Goal: Task Accomplishment & Management: Use online tool/utility

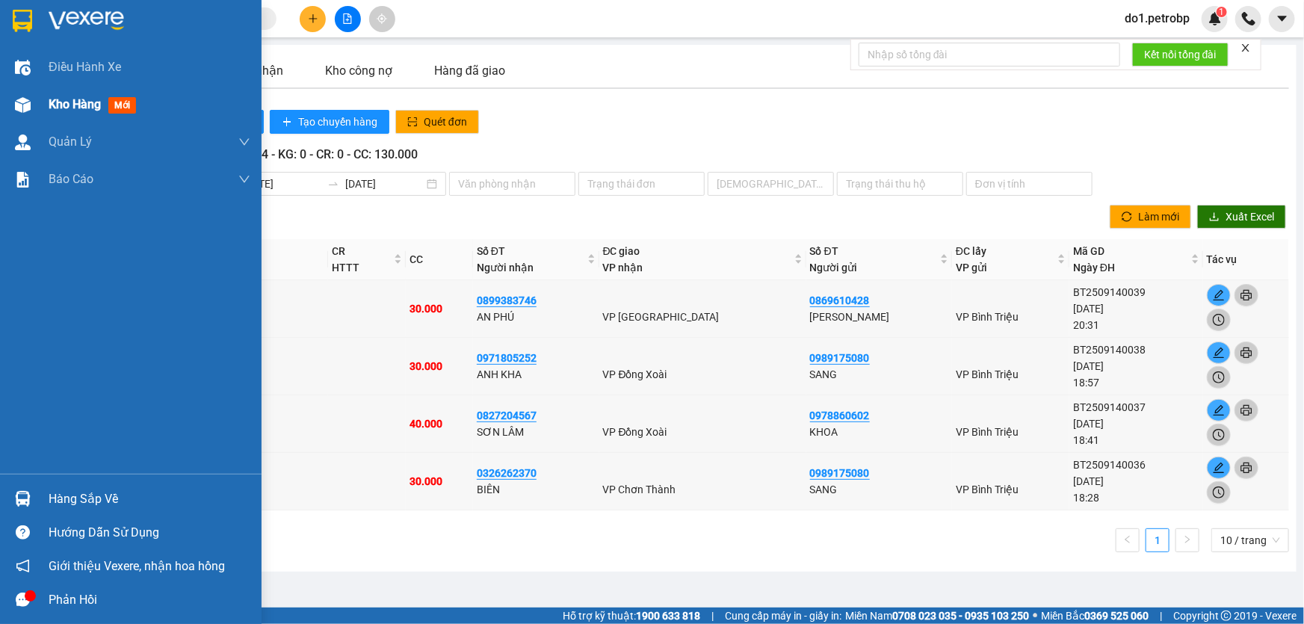
click at [60, 102] on span "Kho hàng" at bounding box center [75, 104] width 52 height 14
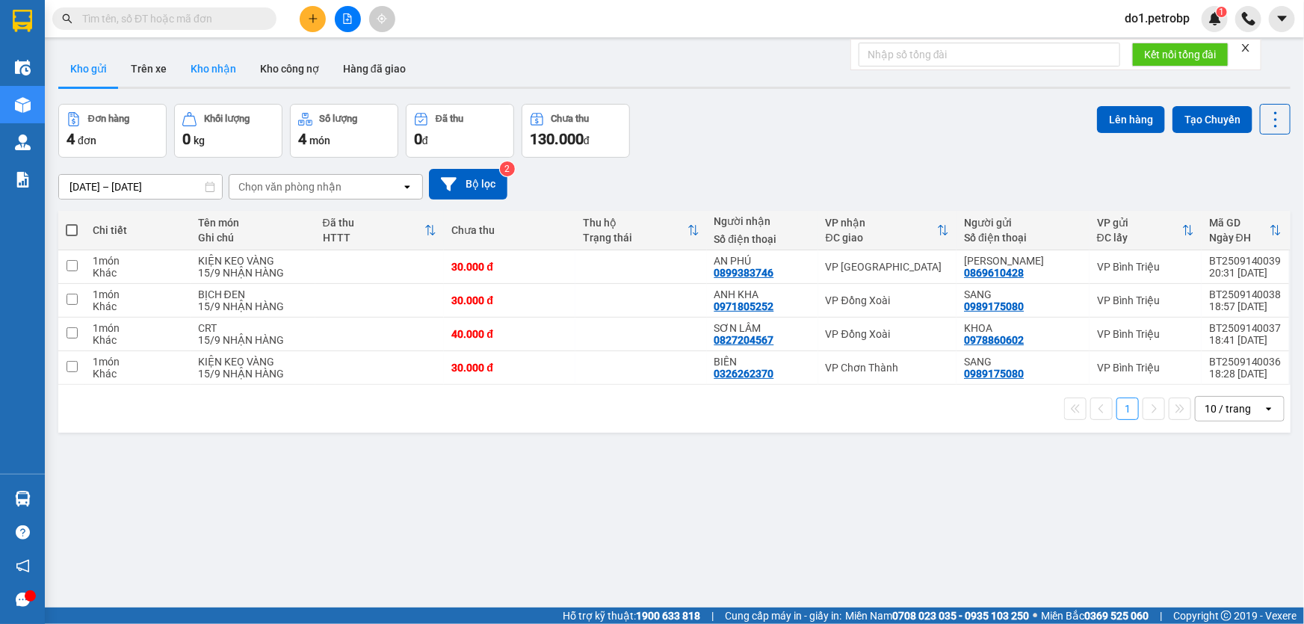
click at [229, 70] on button "Kho nhận" at bounding box center [214, 69] width 70 height 36
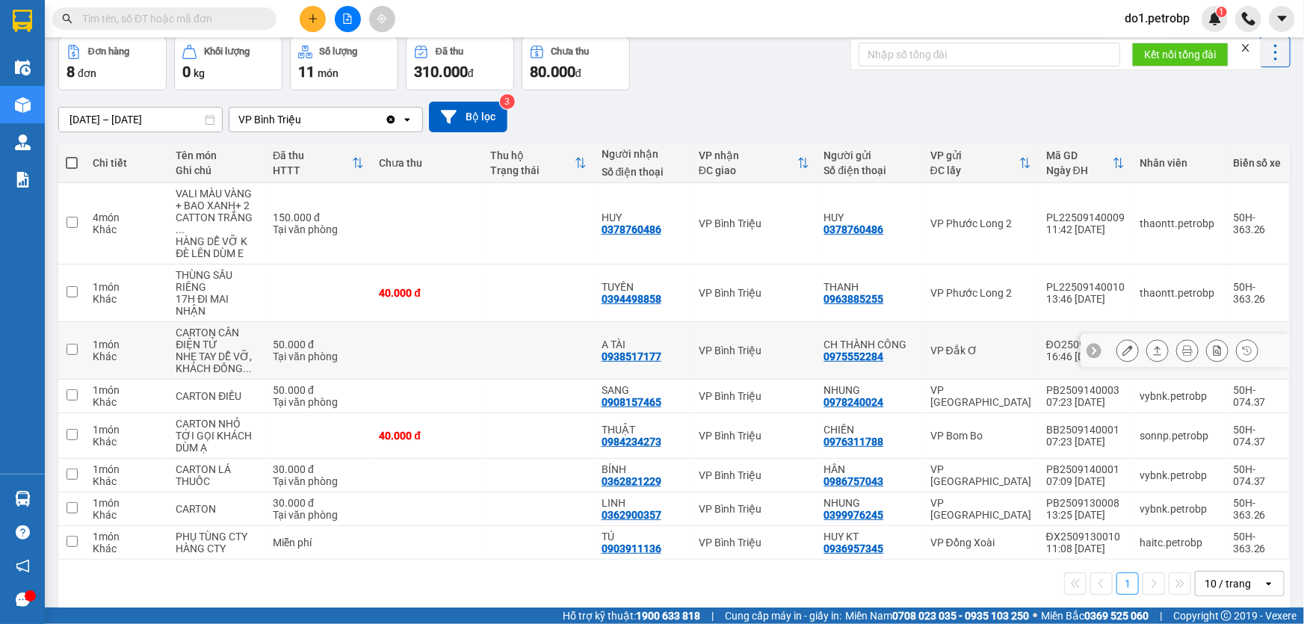
scroll to position [68, 0]
click at [1247, 580] on div "10 / trang" at bounding box center [1229, 583] width 67 height 24
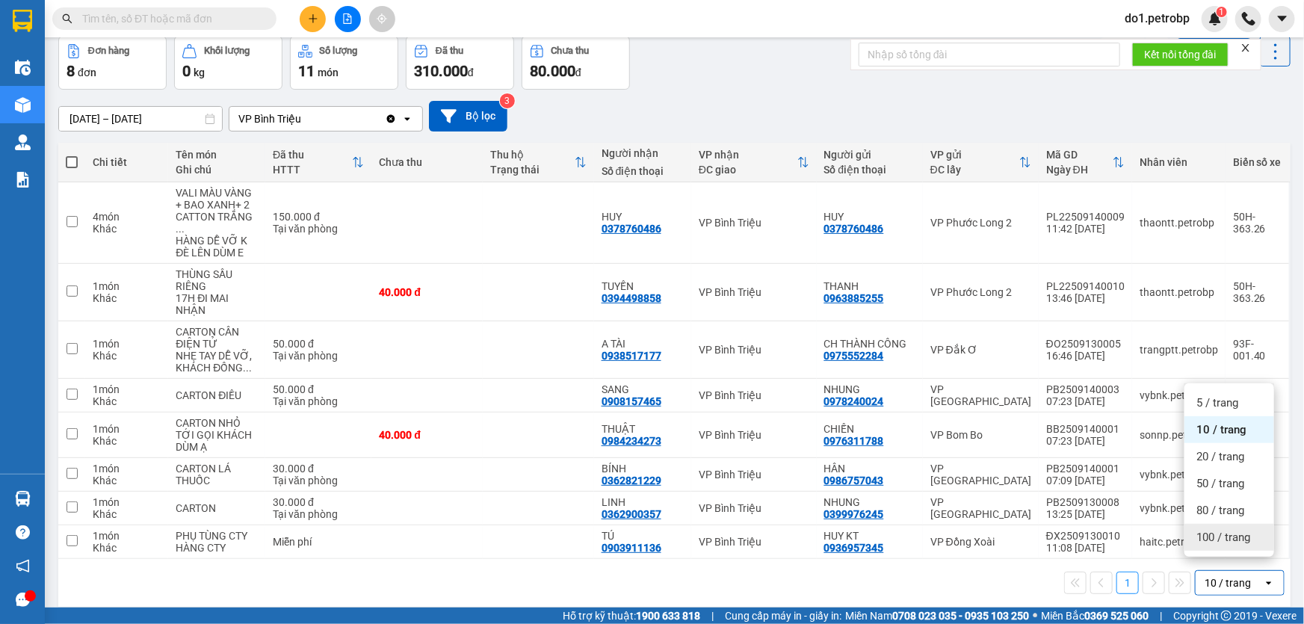
click at [1205, 540] on span "100 / trang" at bounding box center [1224, 537] width 54 height 15
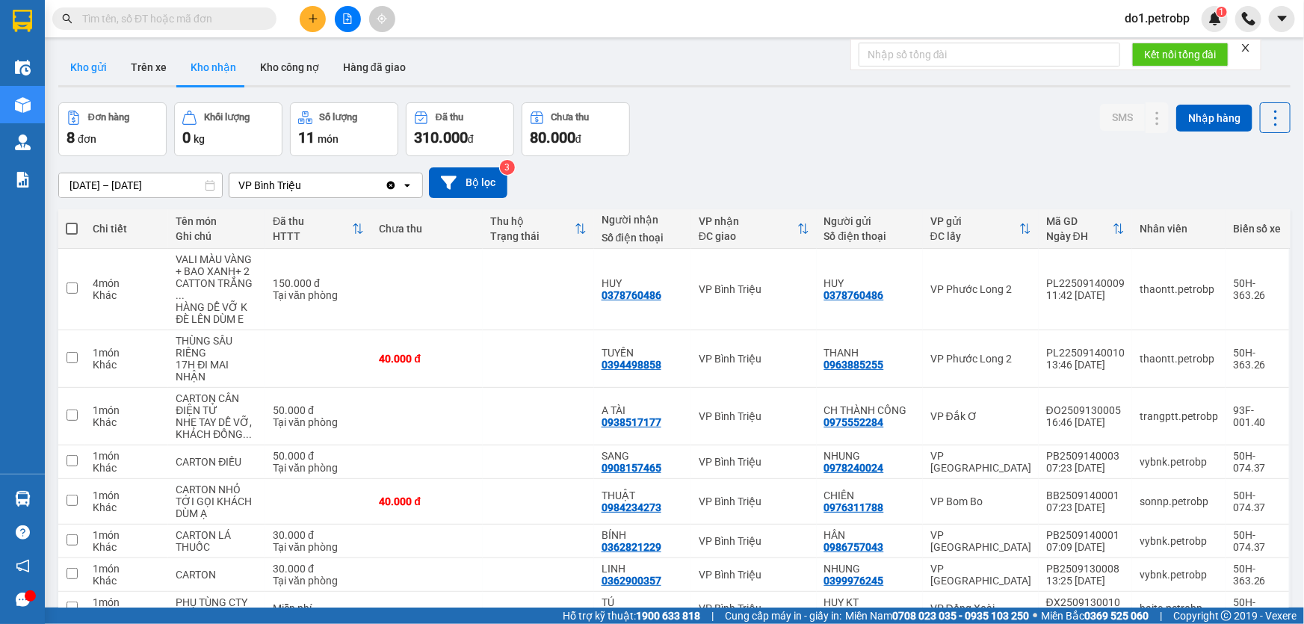
scroll to position [0, 0]
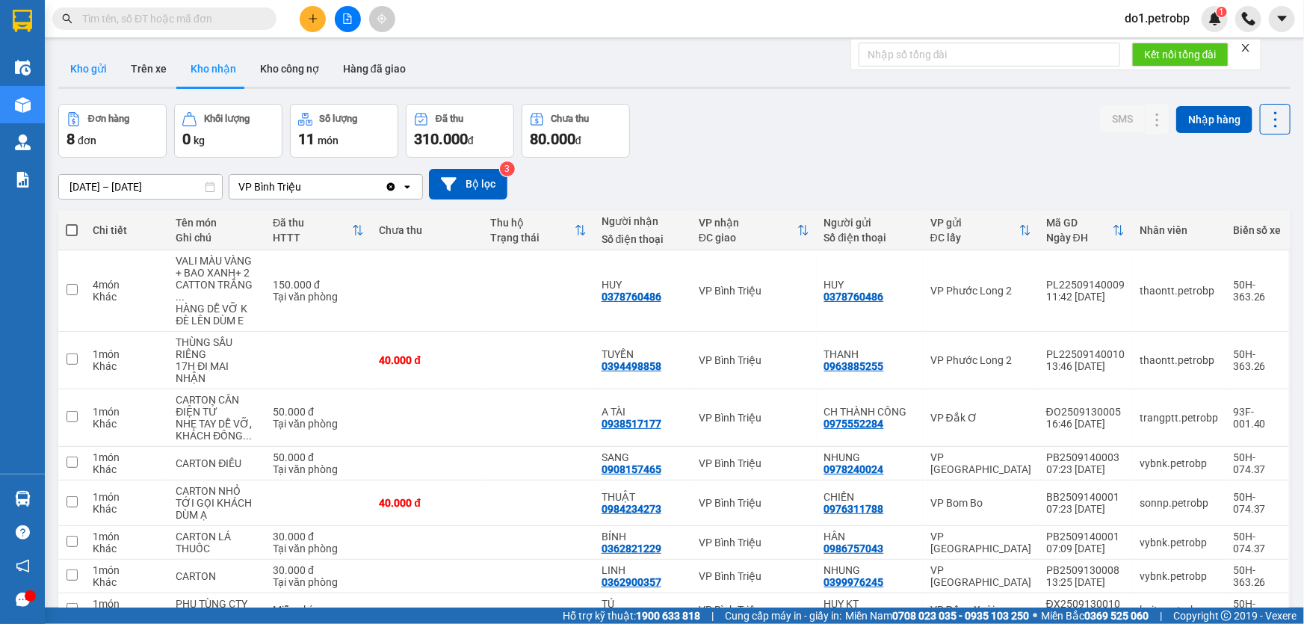
click at [103, 66] on button "Kho gửi" at bounding box center [88, 69] width 61 height 36
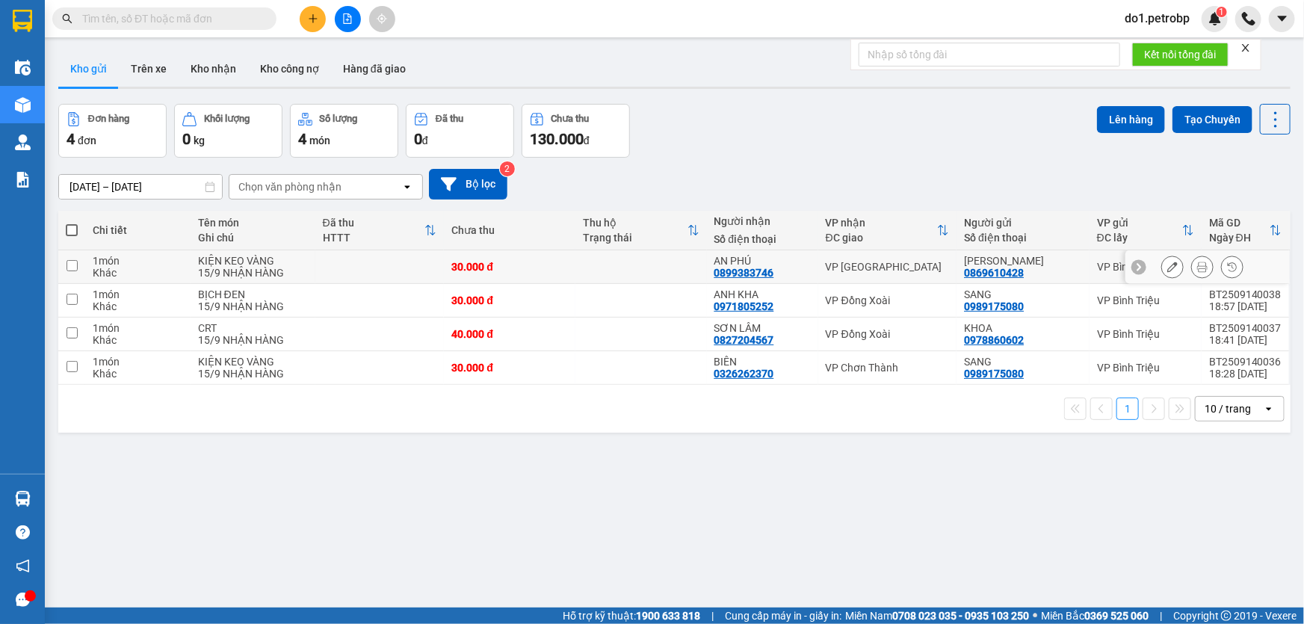
click at [576, 271] on td at bounding box center [642, 267] width 132 height 34
checkbox input "true"
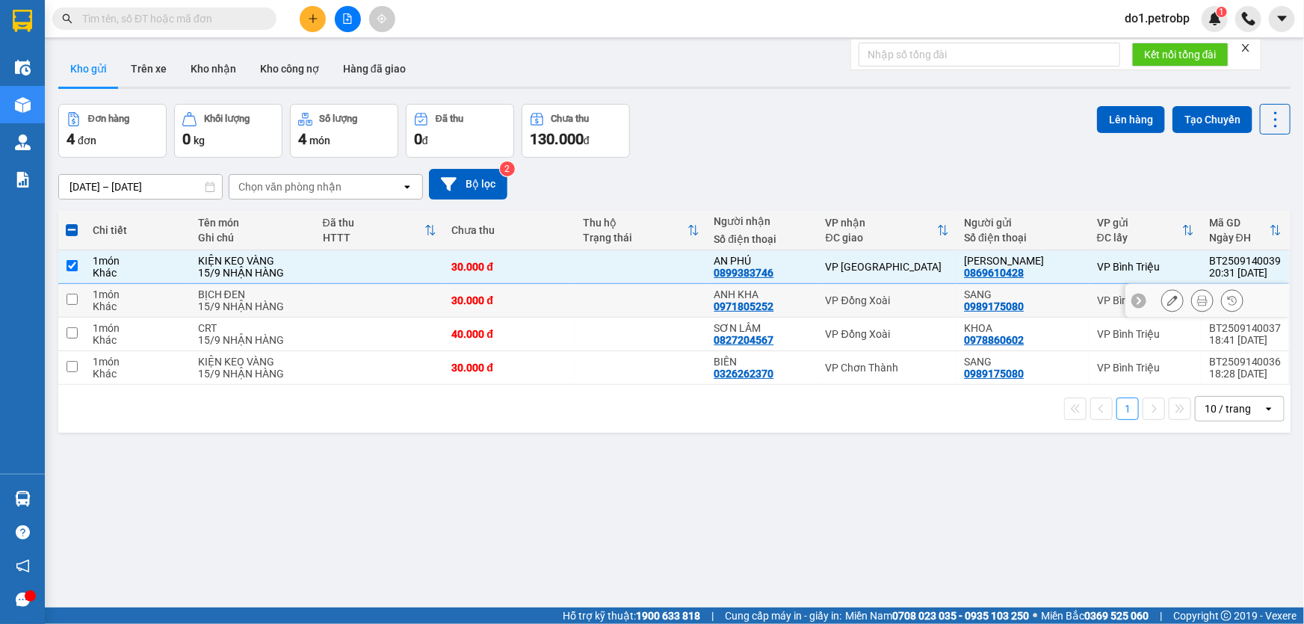
click at [577, 301] on td at bounding box center [642, 301] width 132 height 34
checkbox input "true"
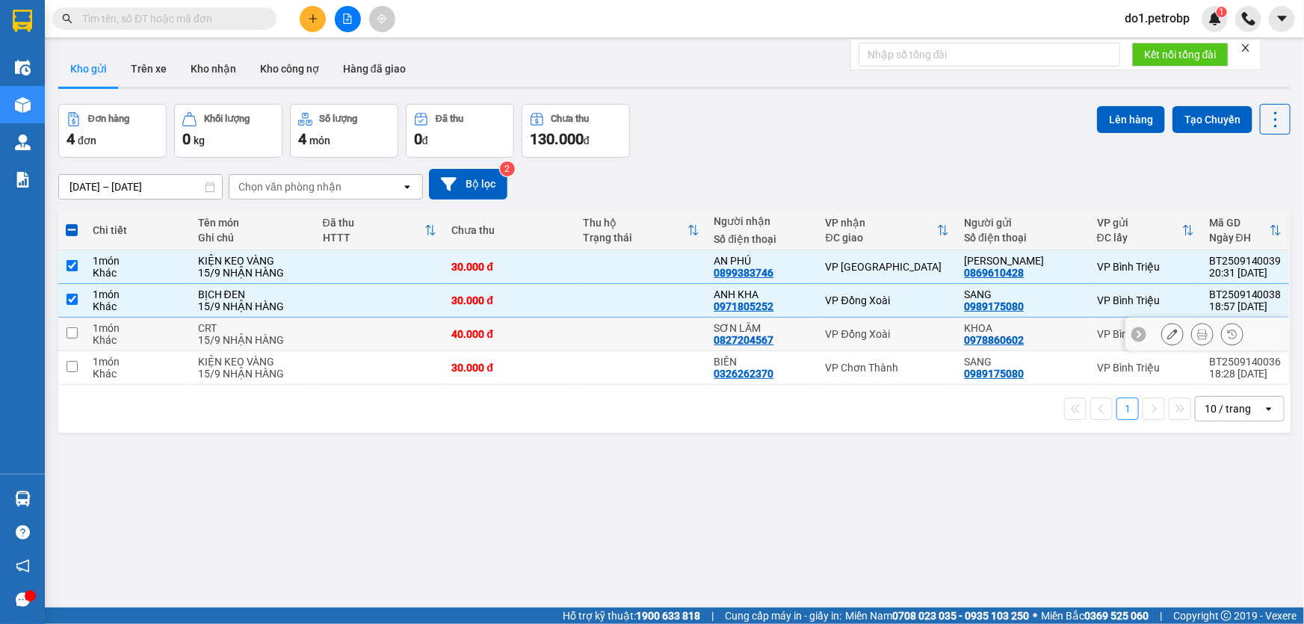
click at [584, 335] on td at bounding box center [642, 335] width 132 height 34
checkbox input "true"
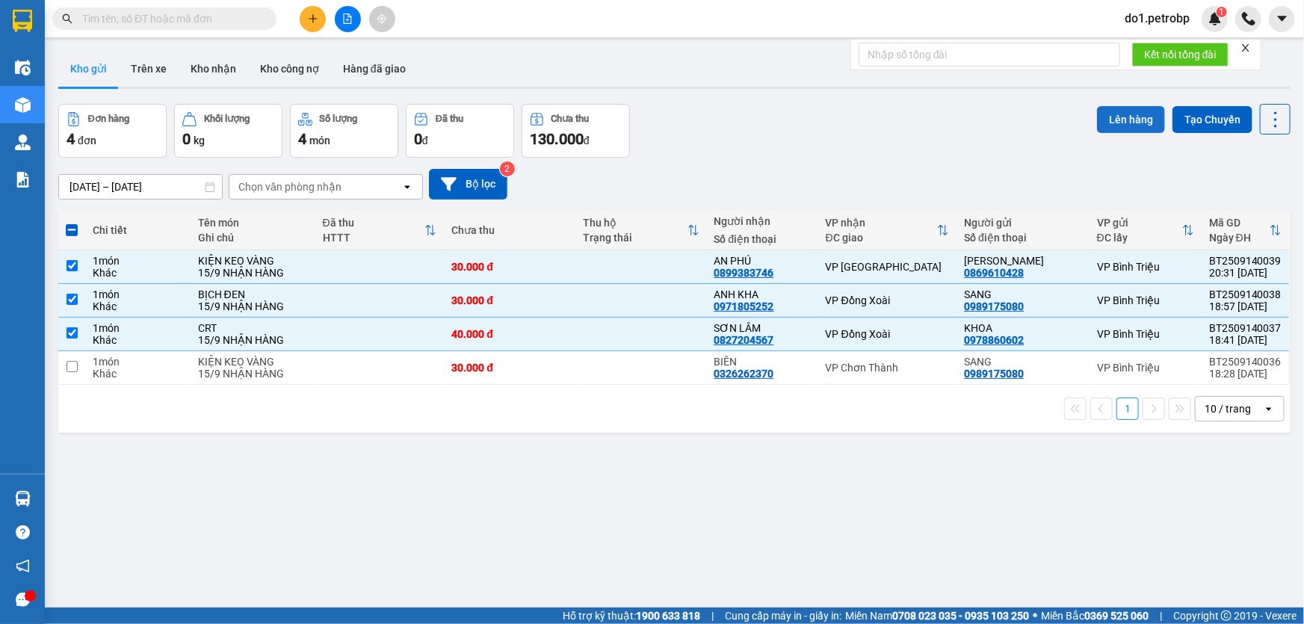
click at [1113, 118] on button "Lên hàng" at bounding box center [1131, 119] width 68 height 27
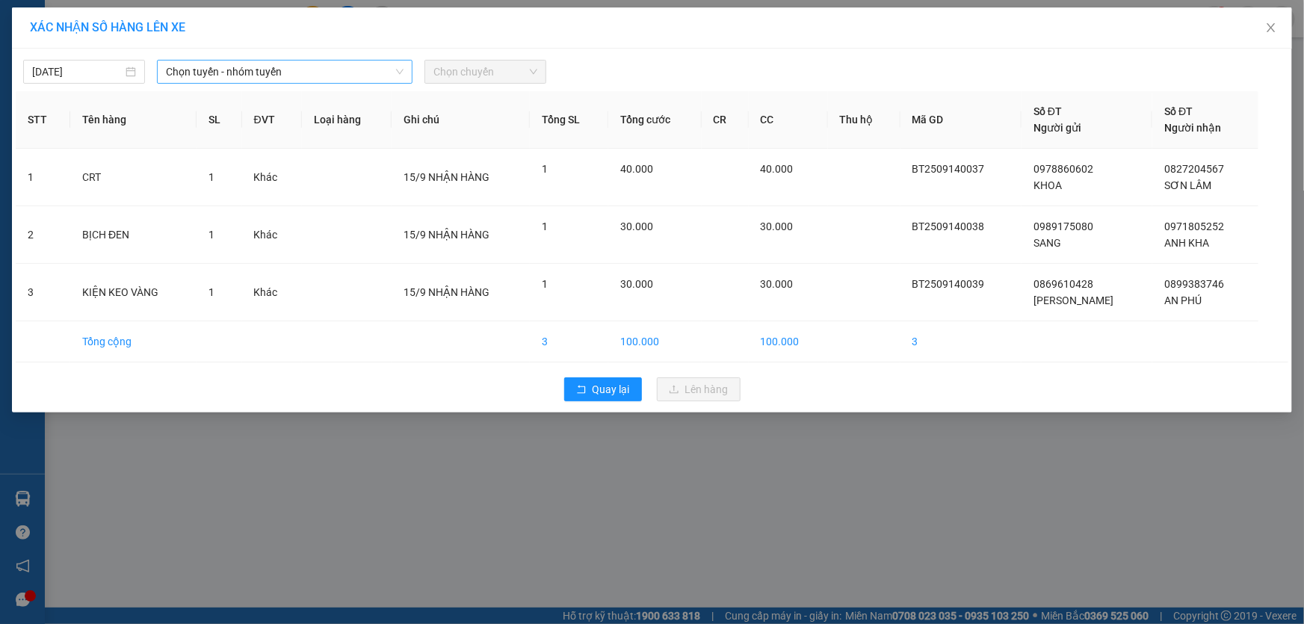
click at [361, 67] on span "Chọn tuyến - nhóm tuyến" at bounding box center [285, 72] width 238 height 22
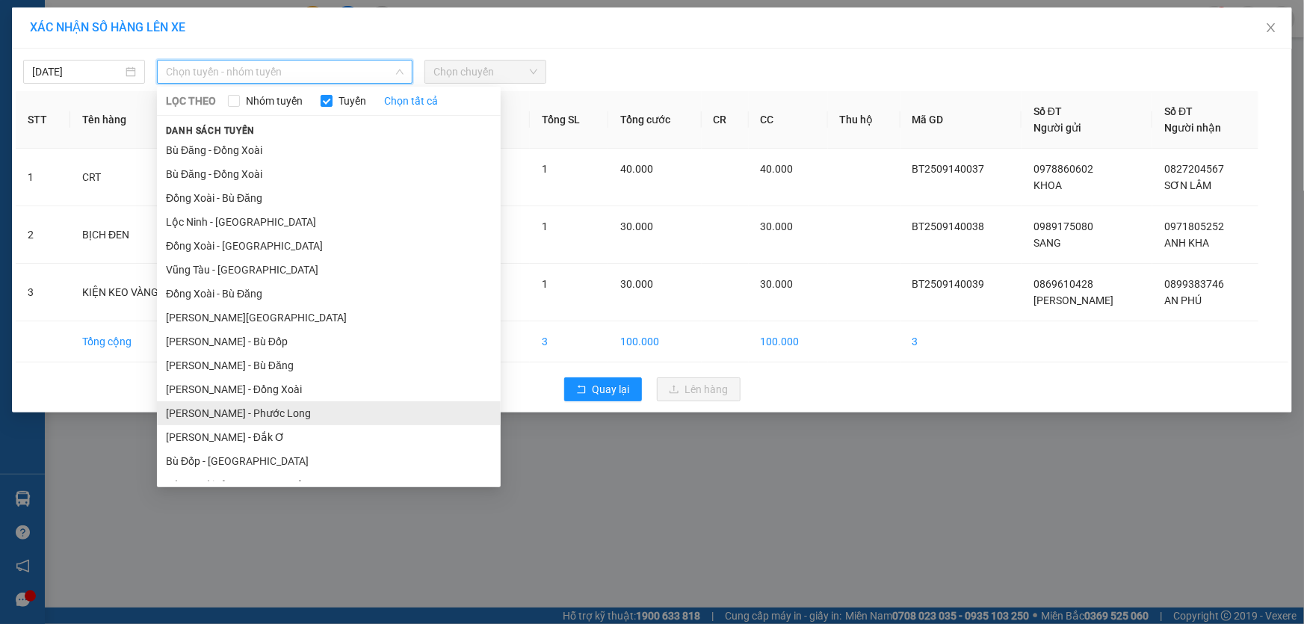
click at [384, 418] on li "[PERSON_NAME] - Phước Long" at bounding box center [329, 413] width 344 height 24
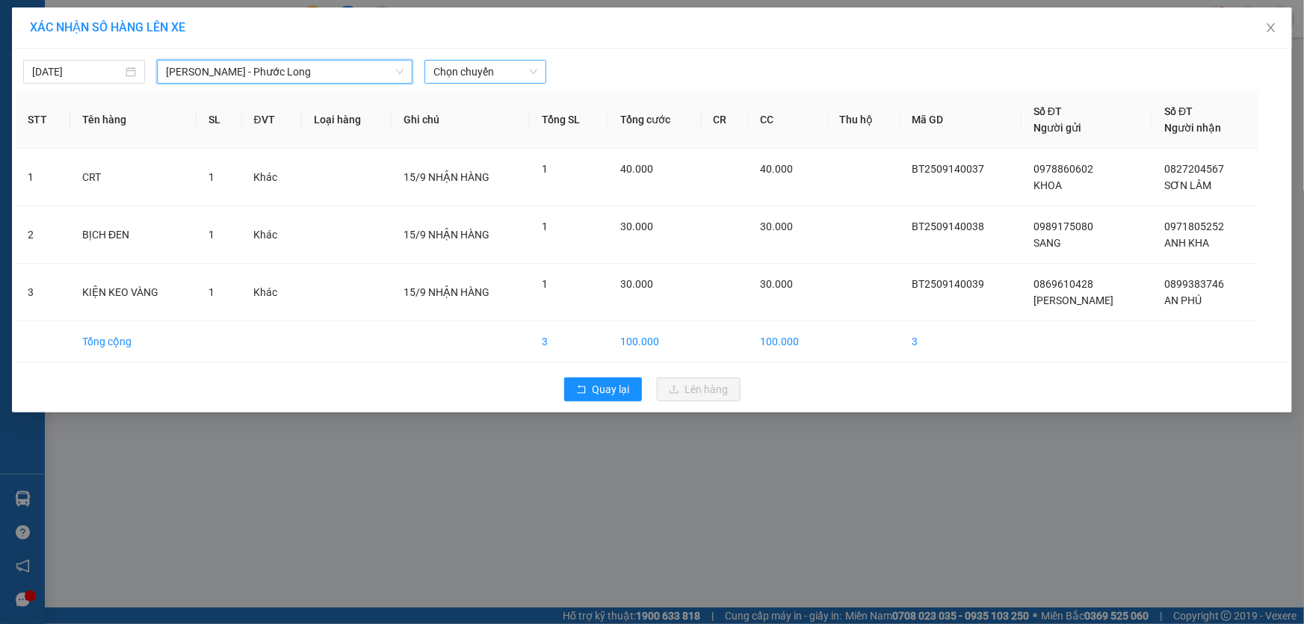
click at [459, 81] on span "Chọn chuyến" at bounding box center [486, 72] width 104 height 22
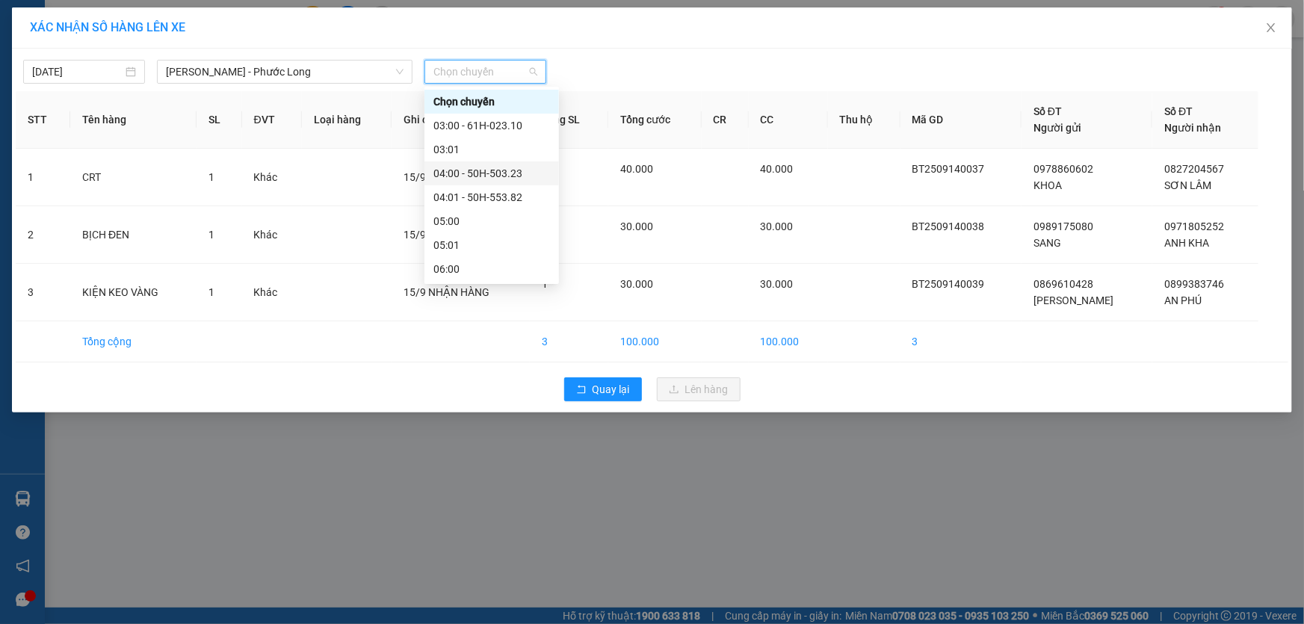
click at [504, 170] on div "04:00 - 50H-503.23" at bounding box center [492, 173] width 117 height 16
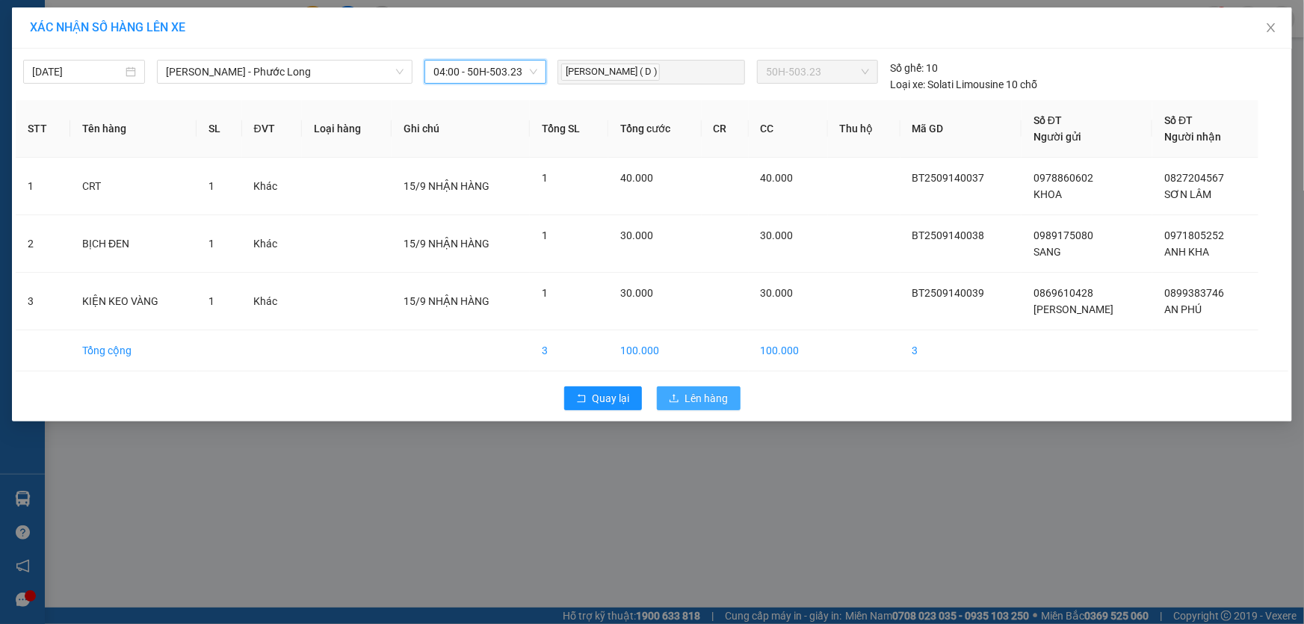
click at [685, 395] on span "Lên hàng" at bounding box center [706, 398] width 43 height 16
